Goal: Book appointment/travel/reservation

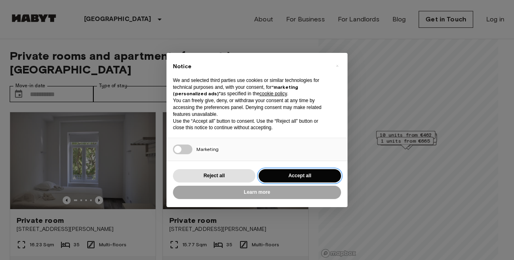
click at [300, 171] on button "Accept all" at bounding box center [300, 175] width 82 height 13
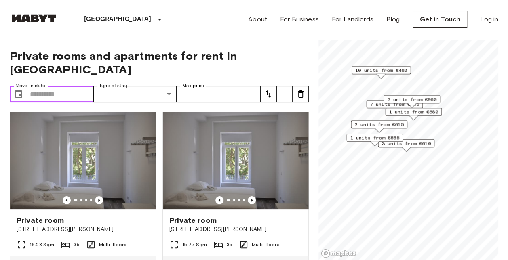
click at [63, 86] on input "Move-in date" at bounding box center [61, 94] width 63 height 16
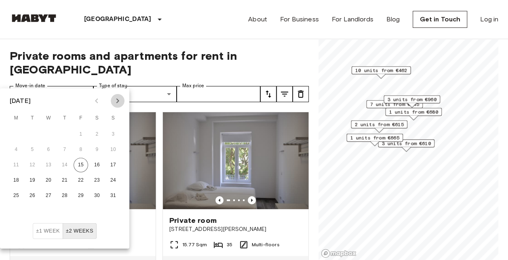
click at [116, 105] on icon "Next month" at bounding box center [118, 101] width 10 height 10
click at [35, 149] on button "9" at bounding box center [32, 150] width 15 height 15
type input "**********"
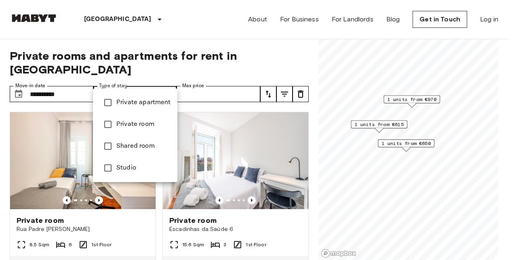
click at [202, 84] on div at bounding box center [257, 130] width 514 height 260
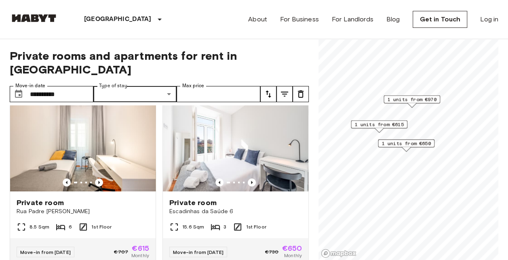
scroll to position [18, 0]
click at [100, 178] on icon "Previous image" at bounding box center [99, 182] width 8 height 8
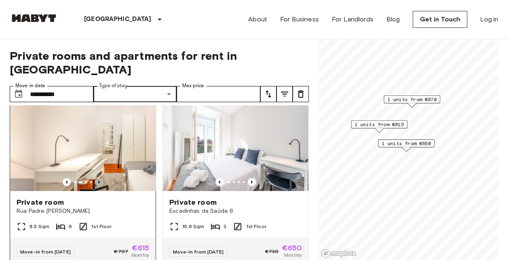
click at [100, 178] on icon "Previous image" at bounding box center [99, 182] width 8 height 8
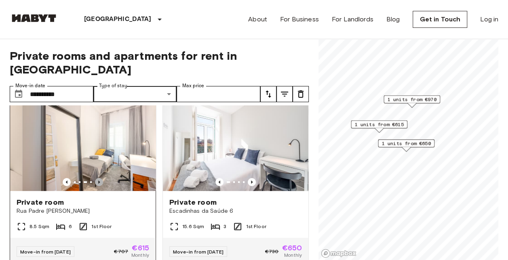
click at [100, 178] on icon "Previous image" at bounding box center [99, 182] width 8 height 8
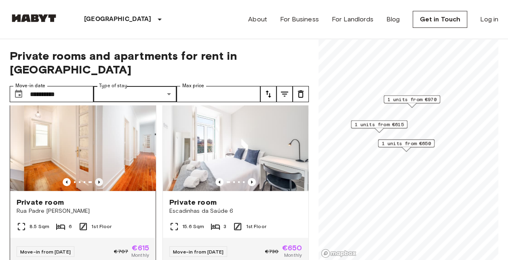
click at [100, 178] on icon "Previous image" at bounding box center [99, 182] width 8 height 8
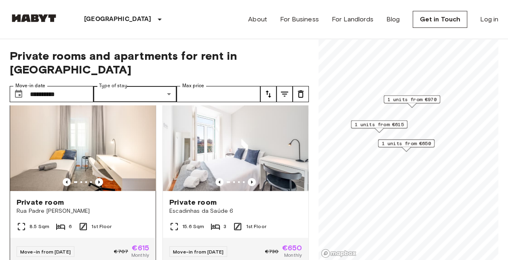
click at [82, 136] on img at bounding box center [82, 142] width 145 height 97
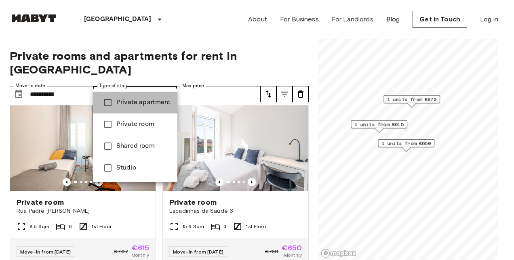
click at [135, 99] on span "Private apartment" at bounding box center [143, 103] width 55 height 10
type input "**********"
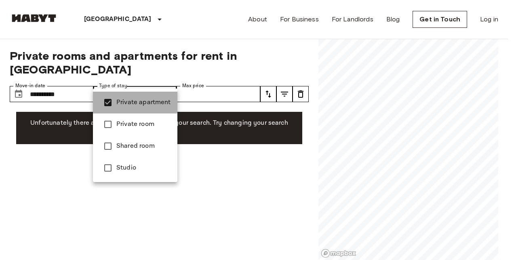
click at [135, 99] on span "Private apartment" at bounding box center [143, 103] width 55 height 10
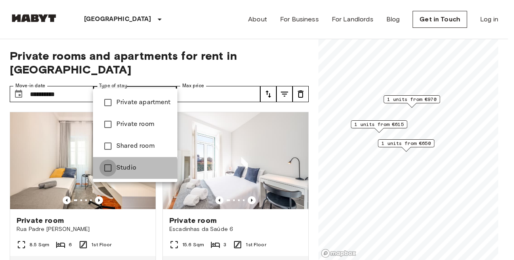
type input "******"
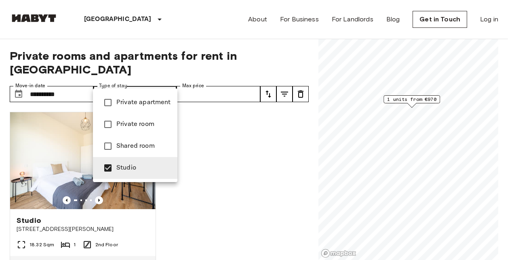
click at [244, 160] on div at bounding box center [257, 130] width 514 height 260
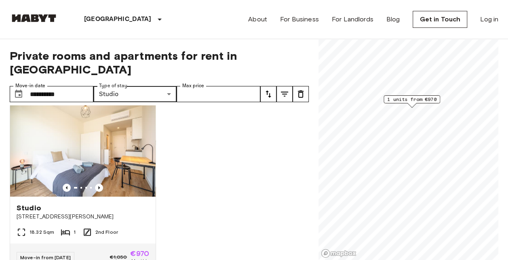
scroll to position [11, 0]
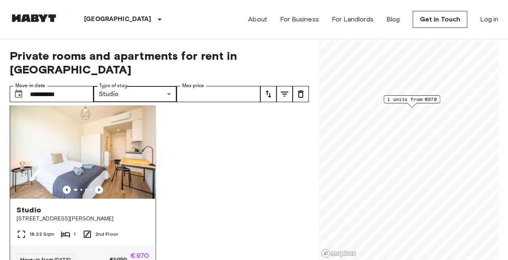
click at [129, 137] on img at bounding box center [82, 150] width 145 height 97
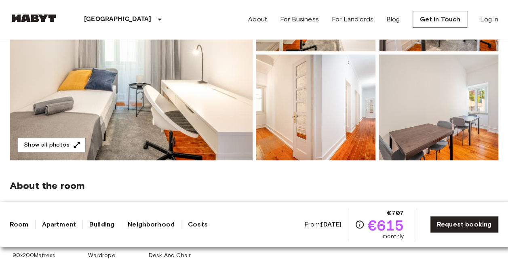
scroll to position [234, 0]
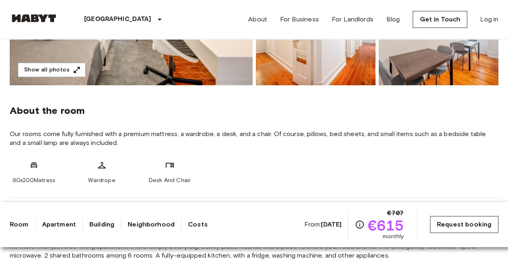
click at [455, 227] on link "Request booking" at bounding box center [464, 224] width 68 height 17
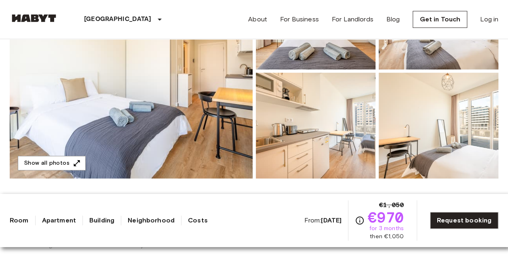
scroll to position [150, 0]
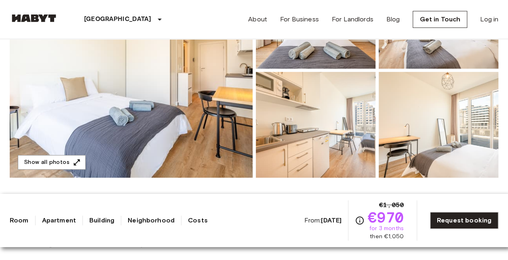
click at [321, 221] on b "Sep 20 2025" at bounding box center [331, 221] width 21 height 8
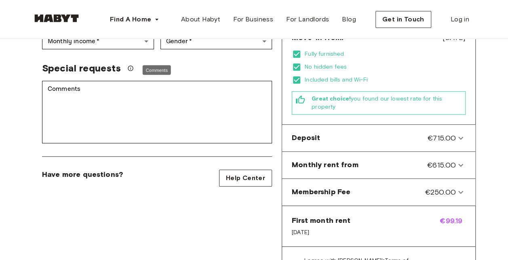
scroll to position [242, 0]
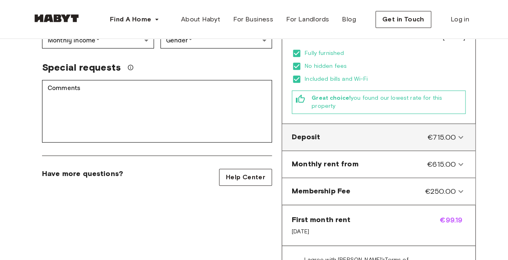
click at [461, 127] on div "Deposit €715.00" at bounding box center [378, 137] width 187 height 20
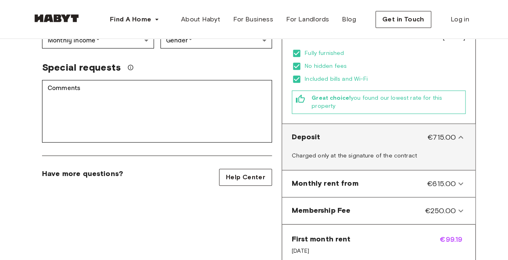
click at [461, 127] on div "Deposit €715.00" at bounding box center [378, 137] width 187 height 20
